Goal: Task Accomplishment & Management: Manage account settings

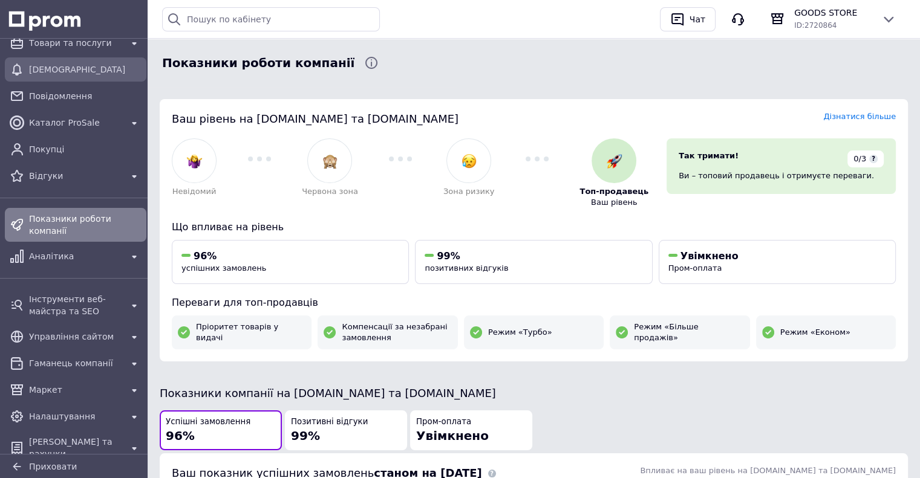
click at [75, 59] on link "[DEMOGRAPHIC_DATA]" at bounding box center [75, 69] width 151 height 24
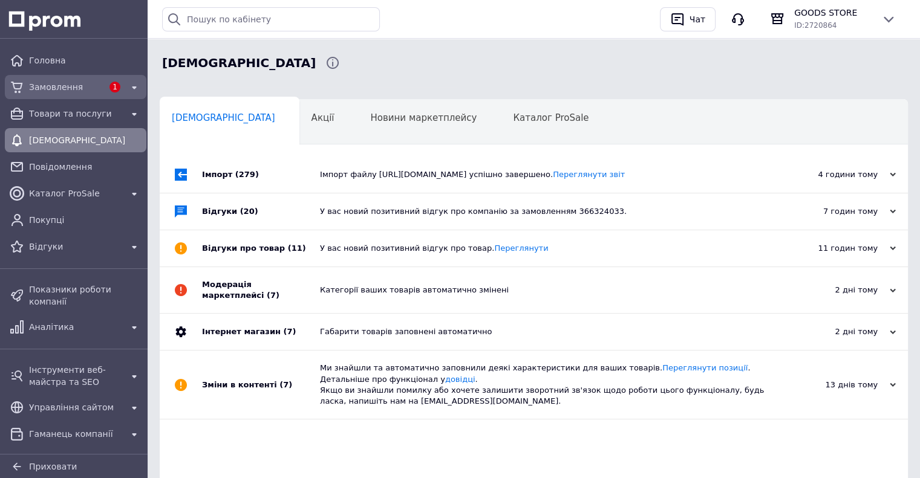
click at [65, 81] on span "Замовлення" at bounding box center [66, 87] width 74 height 12
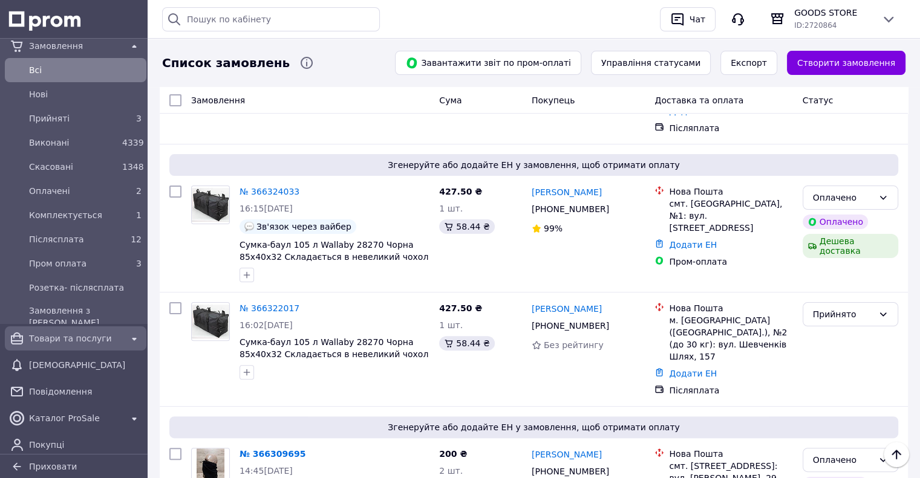
scroll to position [60, 0]
